Goal: Find specific page/section: Find specific page/section

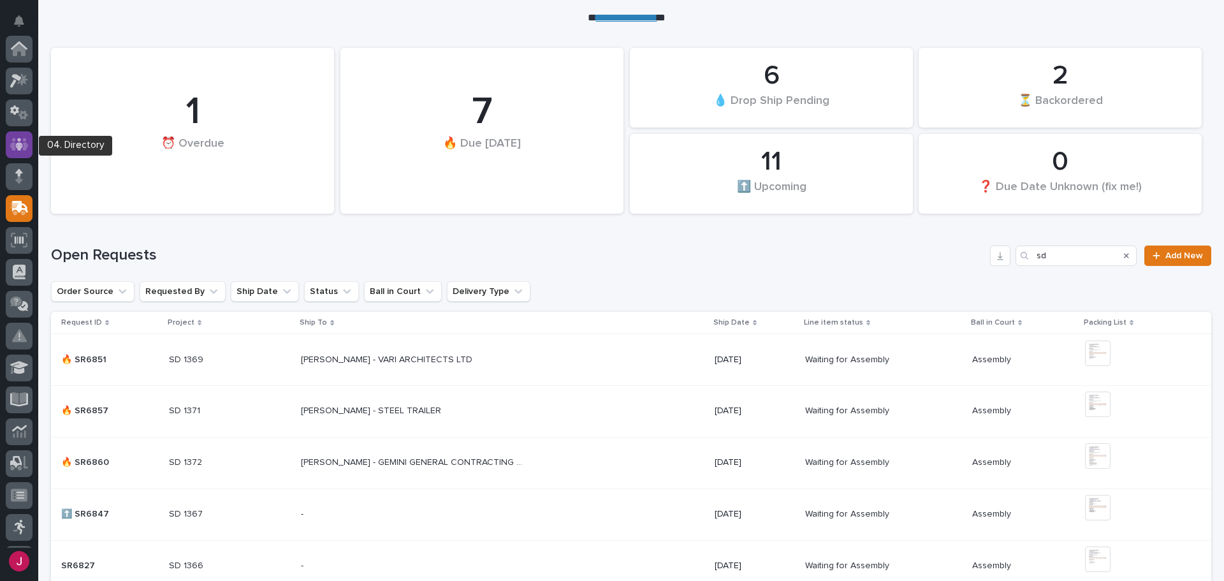
click at [23, 147] on icon at bounding box center [19, 144] width 18 height 15
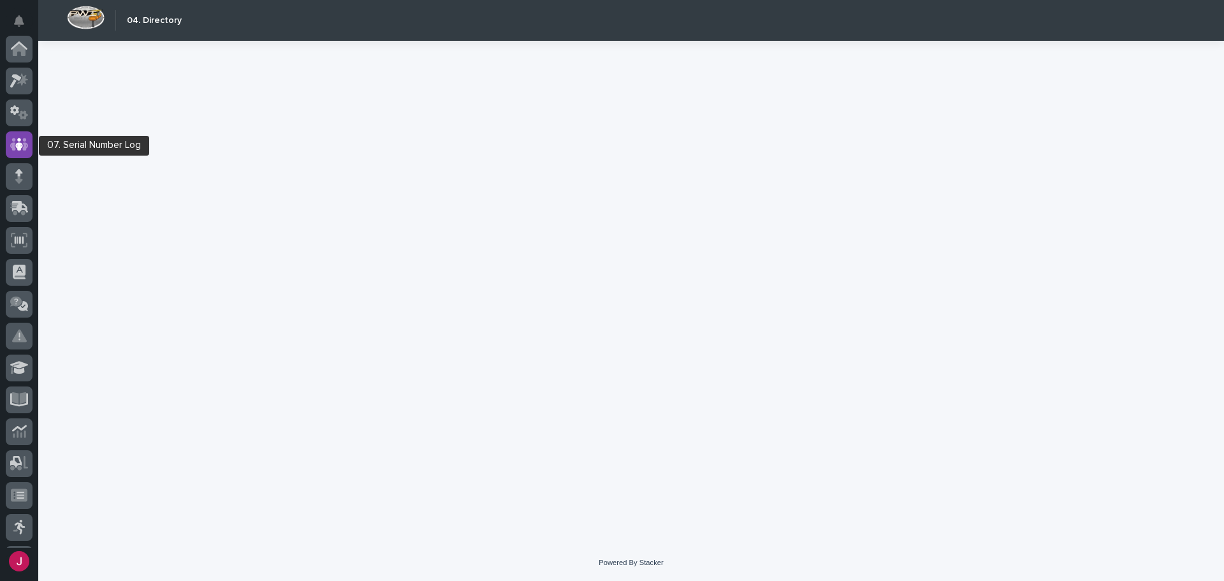
scroll to position [96, 0]
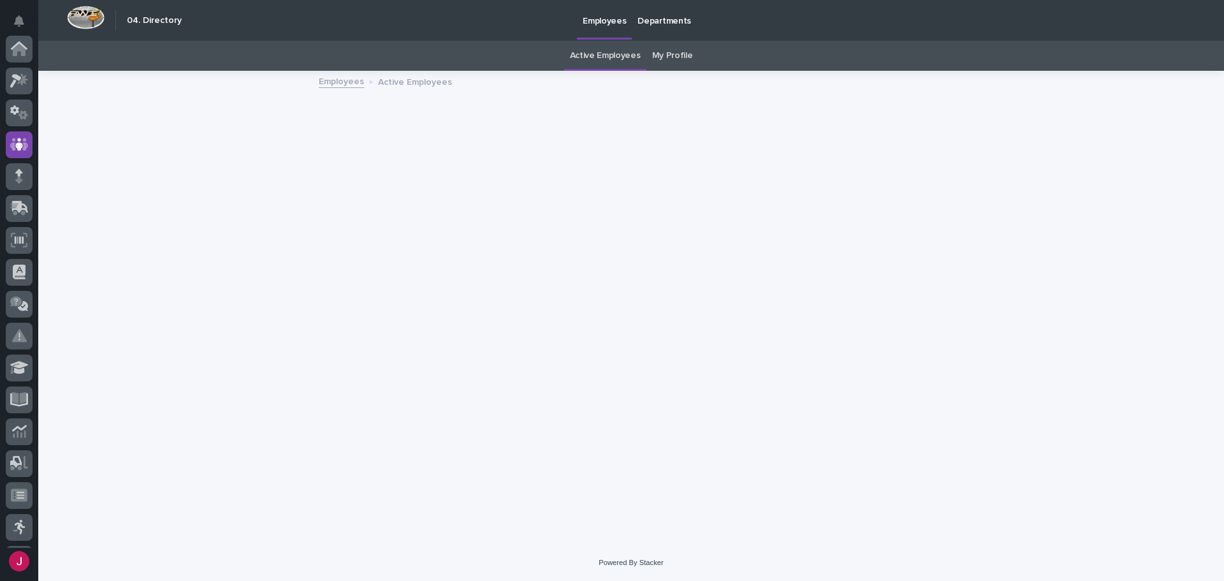
scroll to position [96, 0]
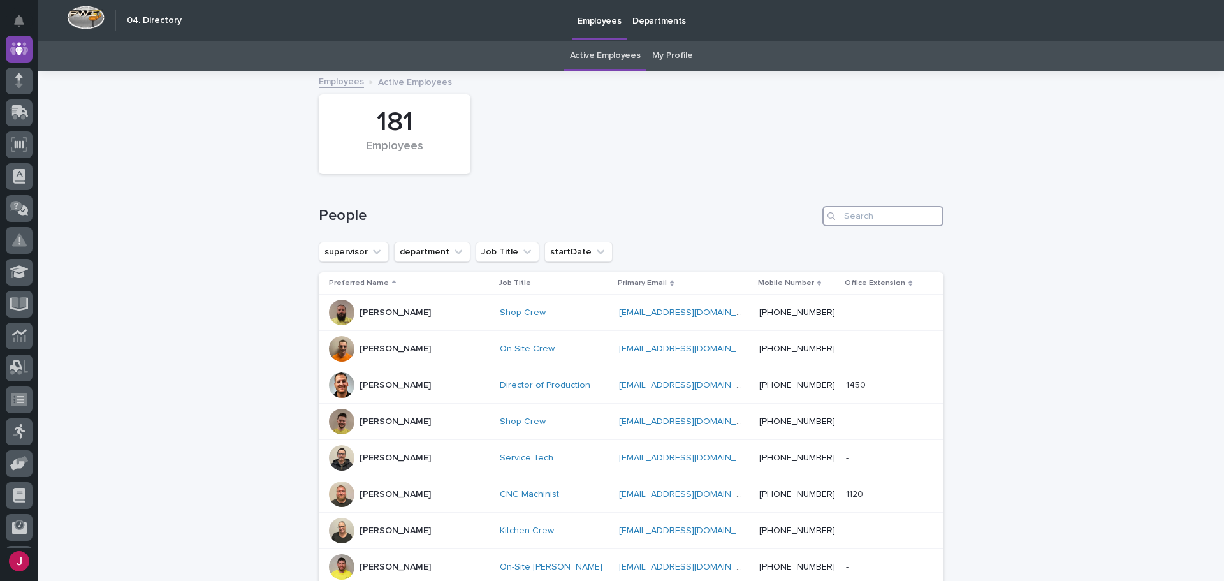
click at [849, 214] on input "Search" at bounding box center [883, 216] width 121 height 20
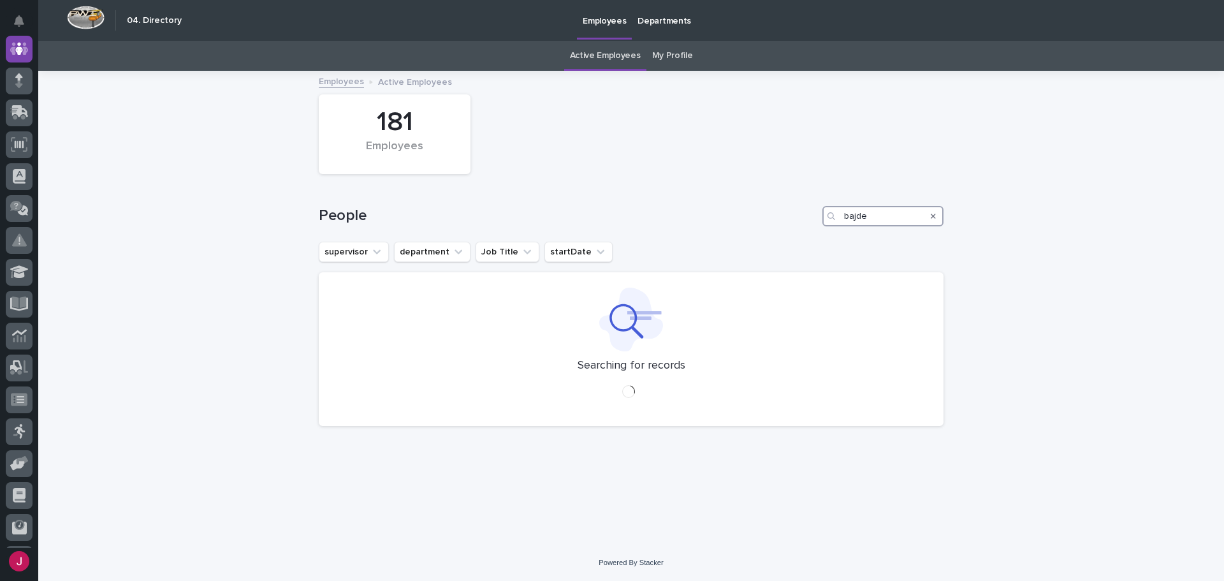
type input "[PERSON_NAME]"
